Goal: Check status: Check status

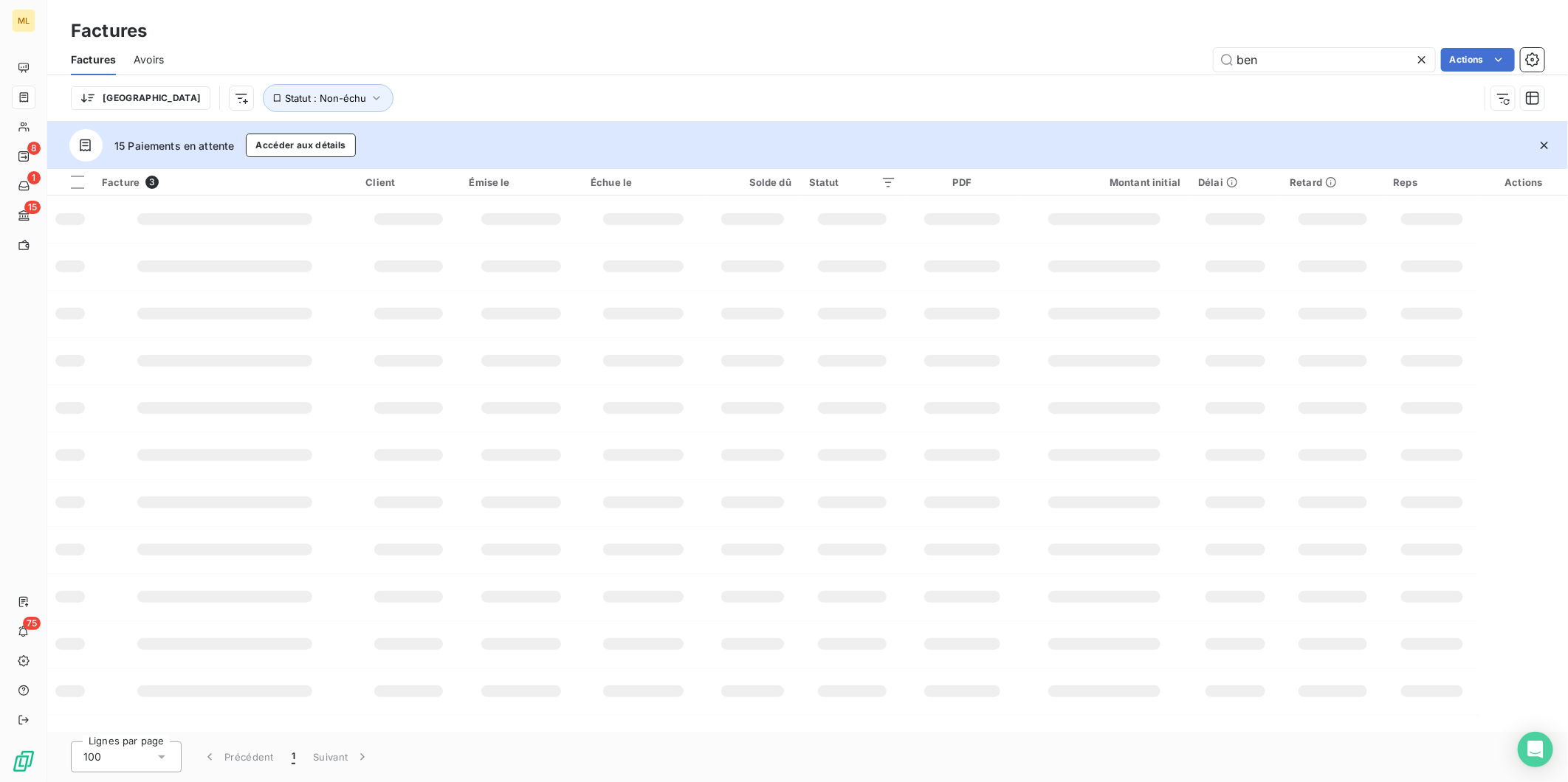
drag, startPoint x: 1305, startPoint y: 59, endPoint x: 1176, endPoint y: 55, distance: 129.1
click at [1176, 55] on div "ben Actions" at bounding box center [863, 60] width 1363 height 24
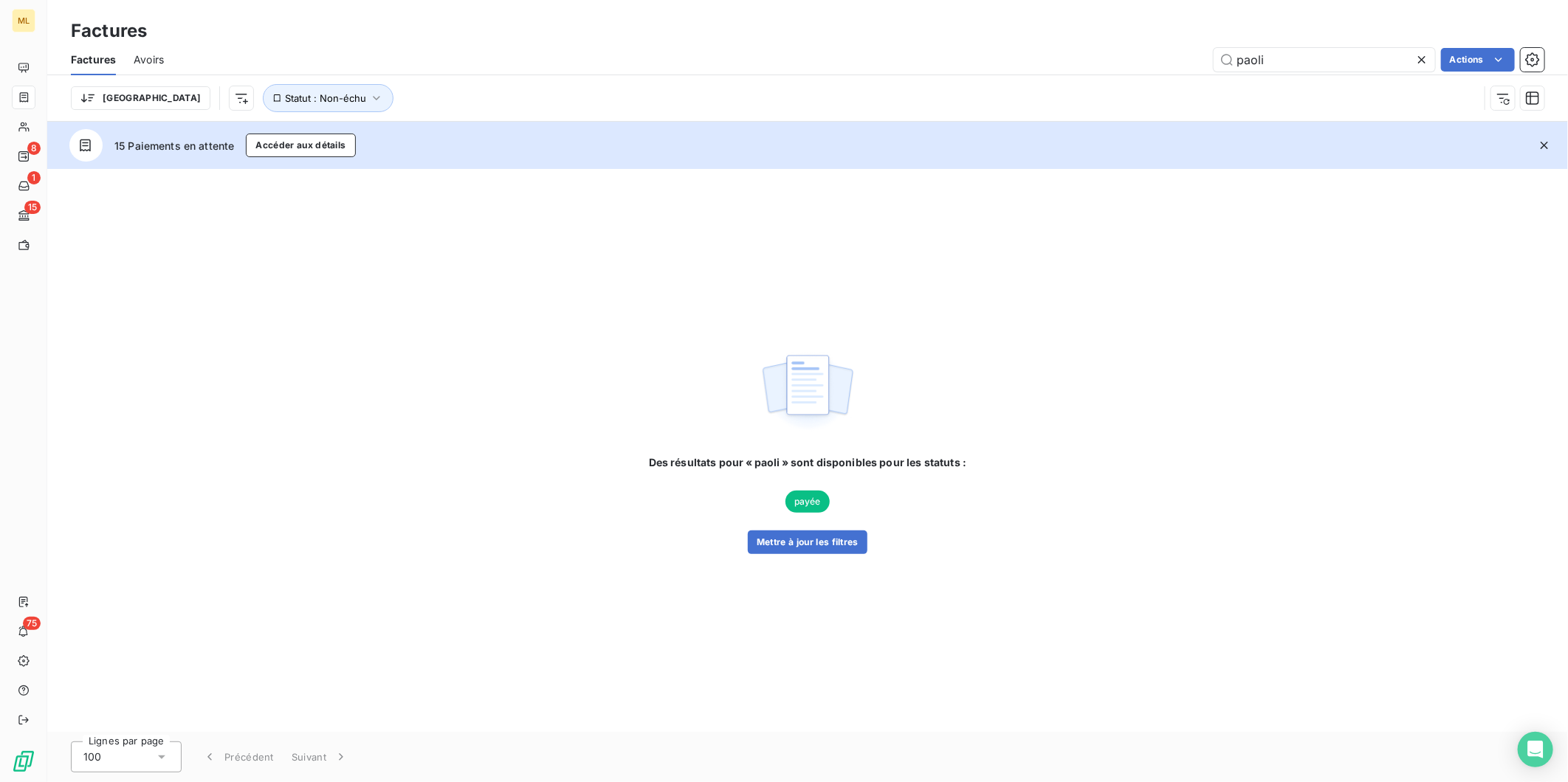
click at [772, 521] on div "Des résultats pour « paoli » sont disponibles pour les statuts : payée Mettre à…" at bounding box center [808, 505] width 318 height 98
click at [794, 540] on button "Mettre à jour les filtres" at bounding box center [808, 542] width 119 height 24
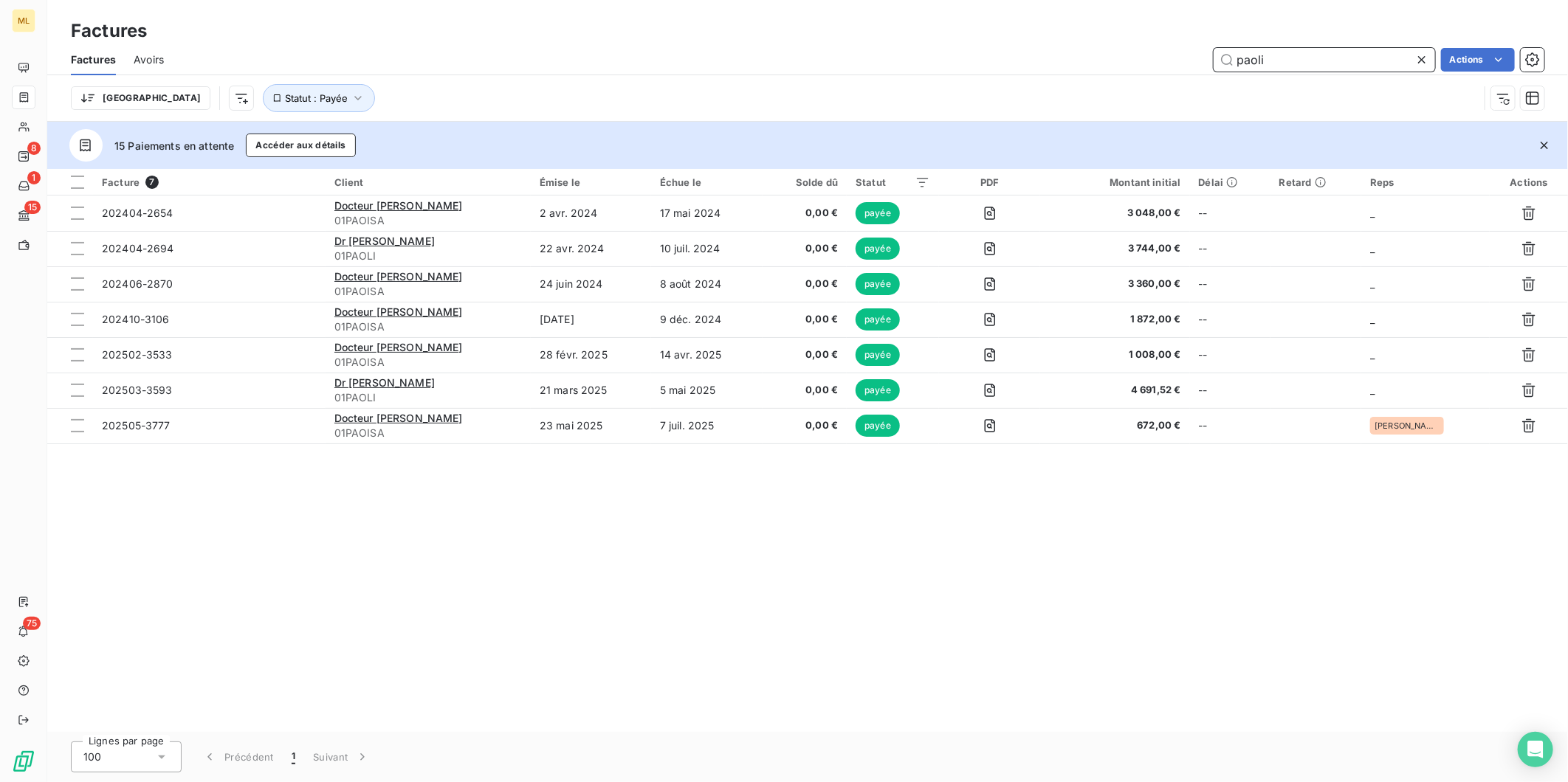
drag, startPoint x: 1292, startPoint y: 56, endPoint x: 1215, endPoint y: 54, distance: 77.0
click at [1219, 55] on input "paoli" at bounding box center [1325, 60] width 222 height 24
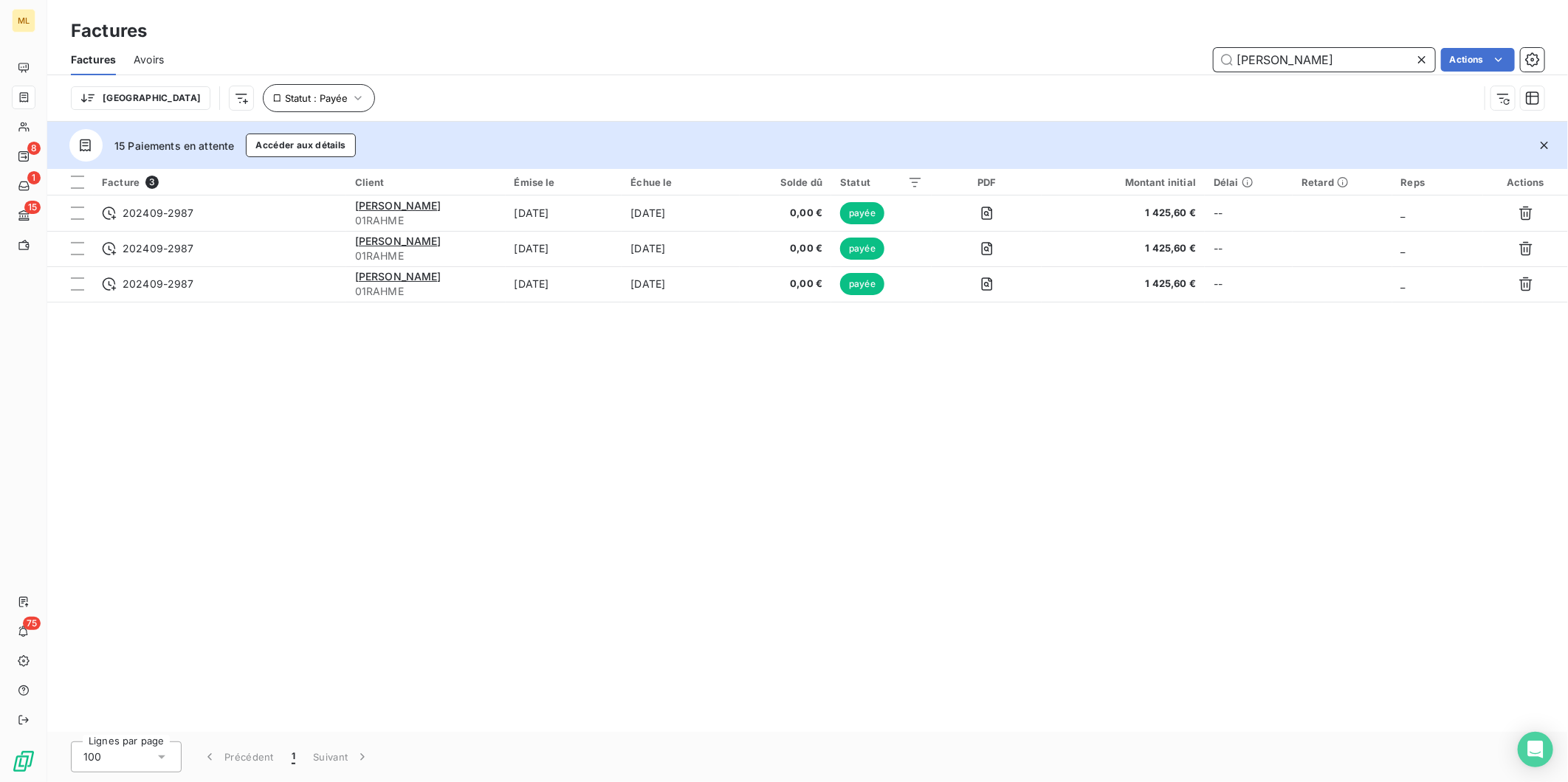
type input "[PERSON_NAME]"
click at [263, 87] on button "Statut : Payée" at bounding box center [319, 98] width 113 height 28
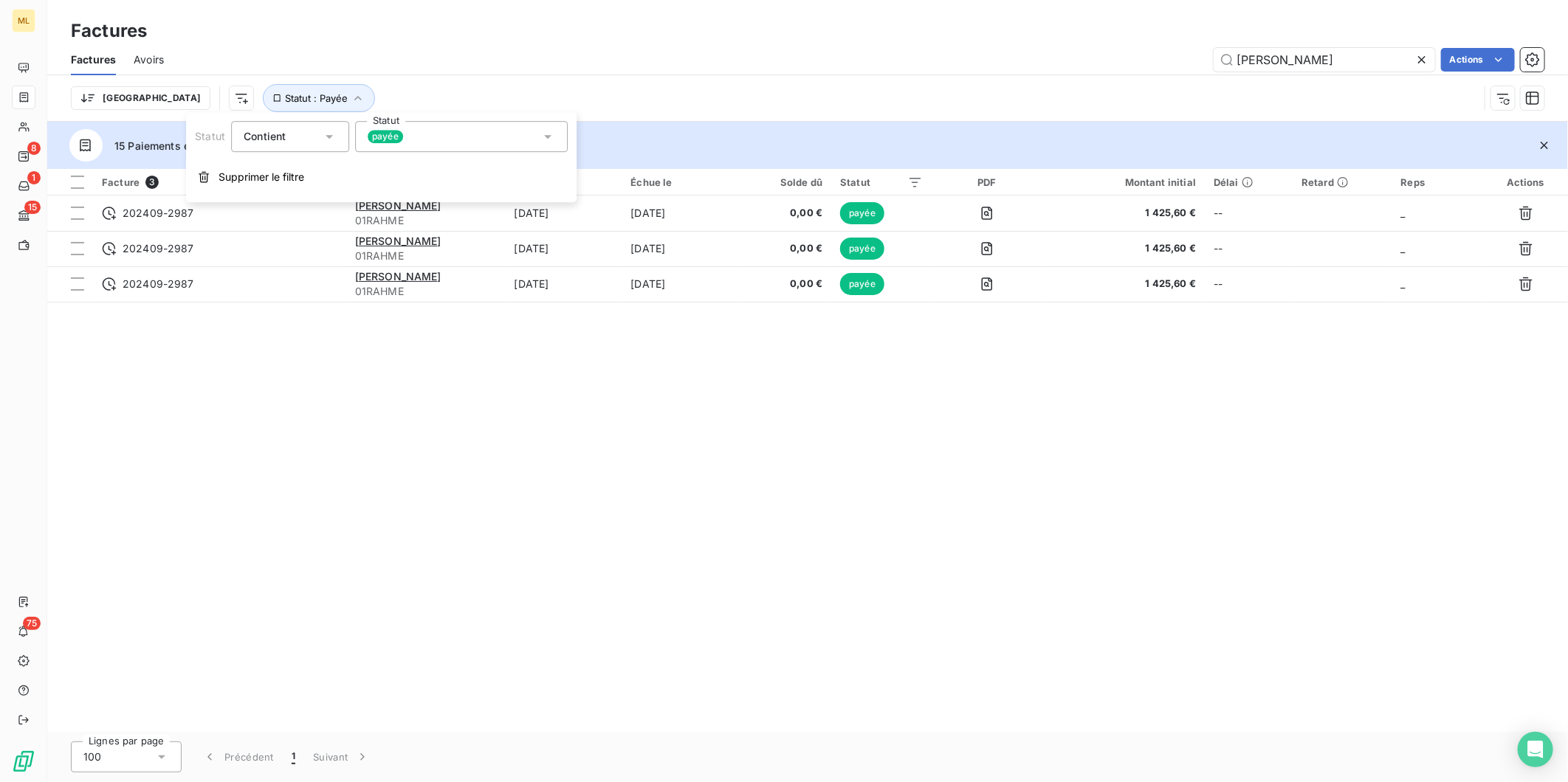
click at [381, 122] on div "payée" at bounding box center [461, 136] width 213 height 31
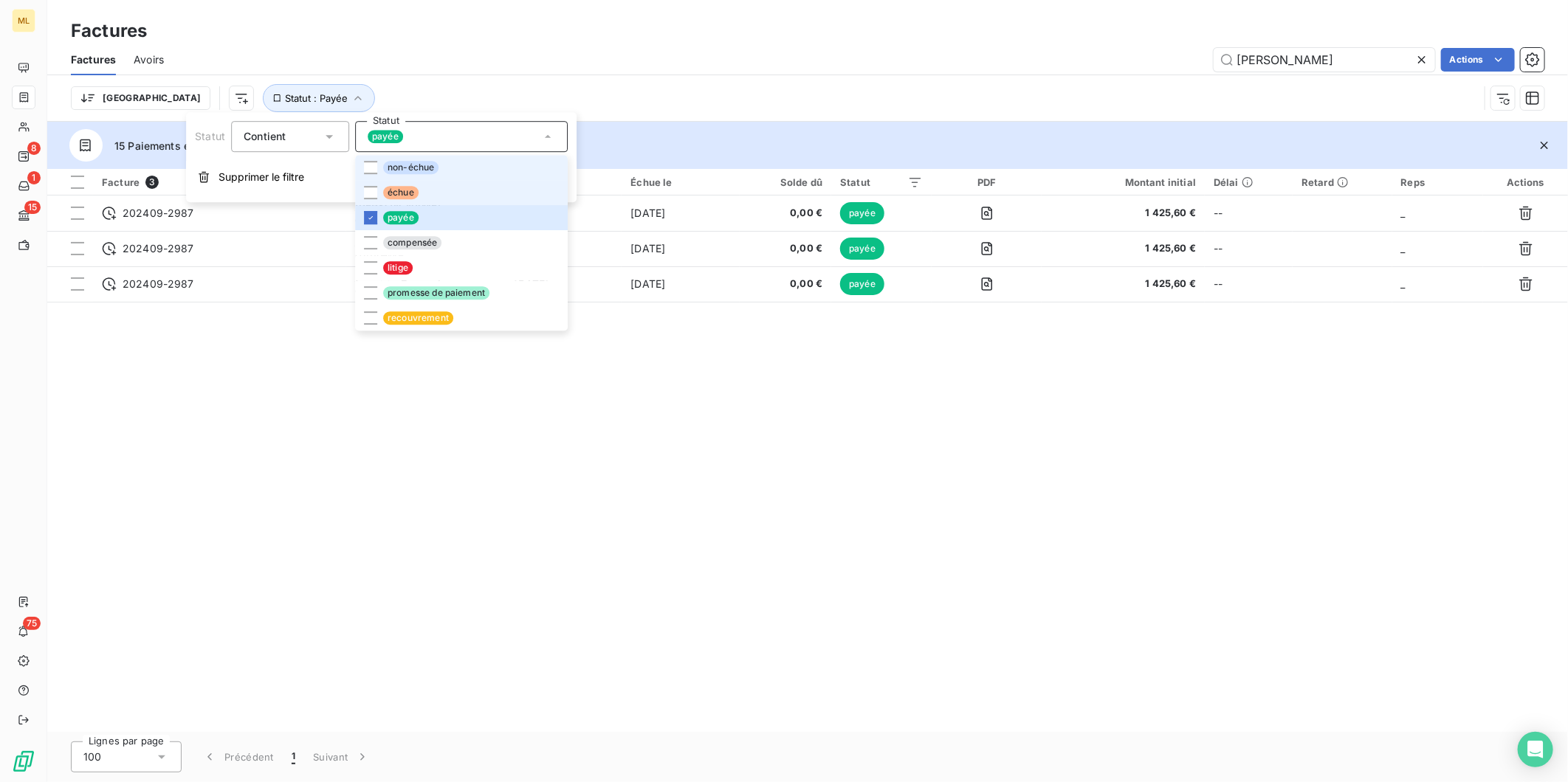
click at [391, 182] on li "échue" at bounding box center [461, 192] width 213 height 26
click at [410, 291] on span "promesse de paiement" at bounding box center [437, 293] width 106 height 13
click at [404, 312] on span "recouvrement" at bounding box center [419, 318] width 70 height 13
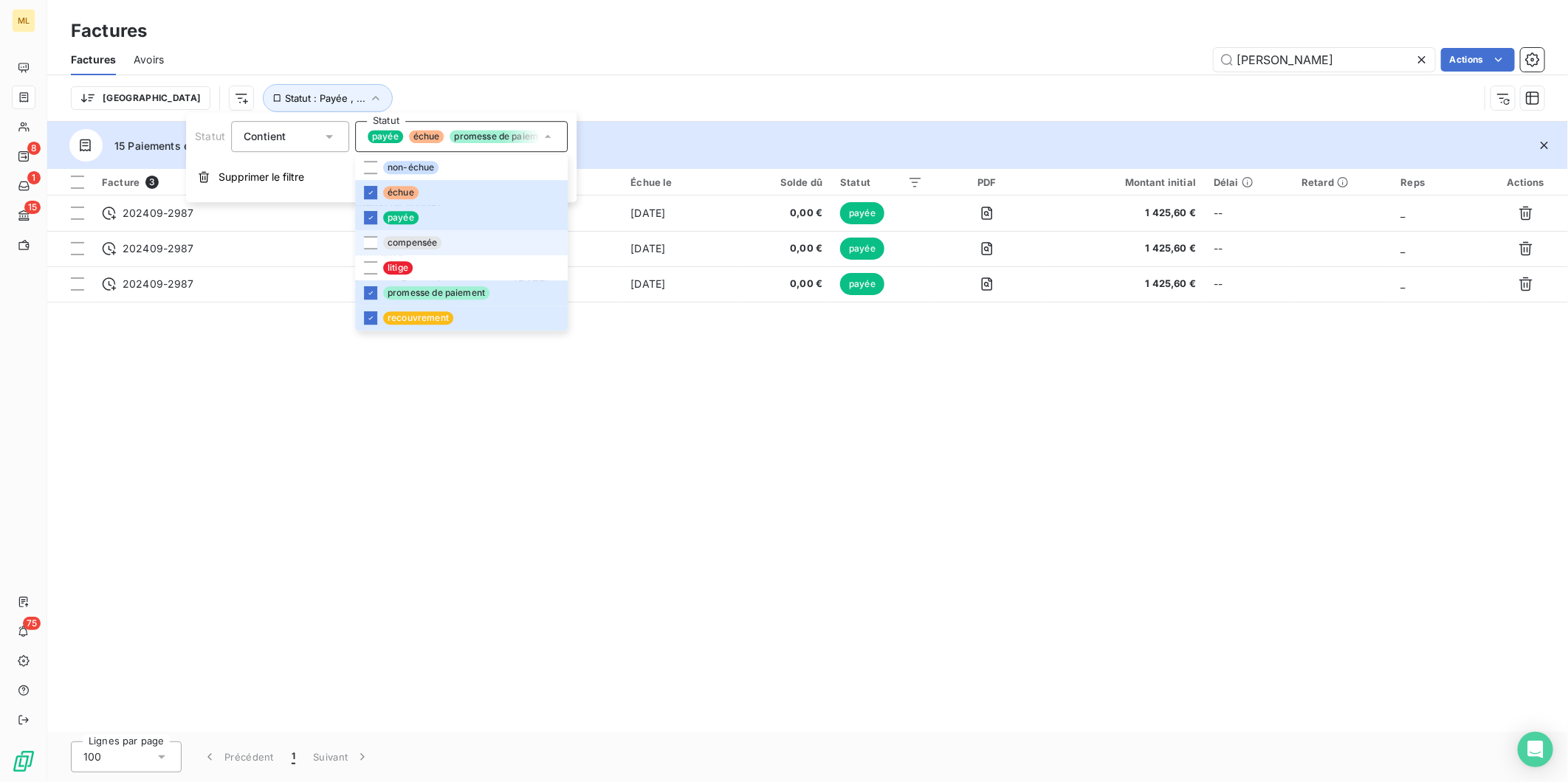
click at [414, 242] on span "compensée" at bounding box center [413, 242] width 59 height 13
click at [394, 168] on span "non-échue" at bounding box center [411, 168] width 55 height 13
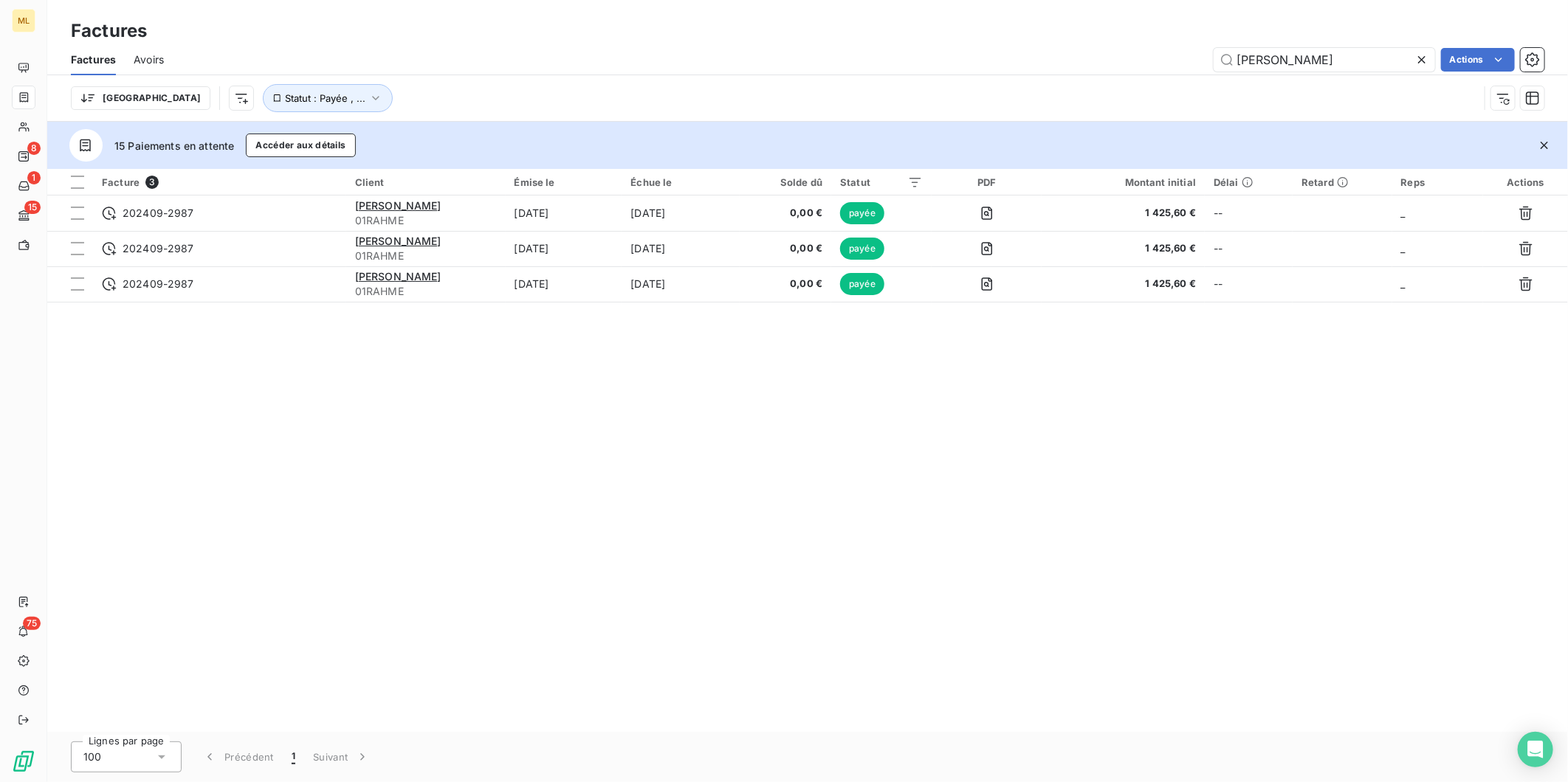
drag, startPoint x: 592, startPoint y: 87, endPoint x: 569, endPoint y: 85, distance: 23.1
click at [592, 86] on div "Trier Statut : Payée , ..." at bounding box center [775, 98] width 1408 height 28
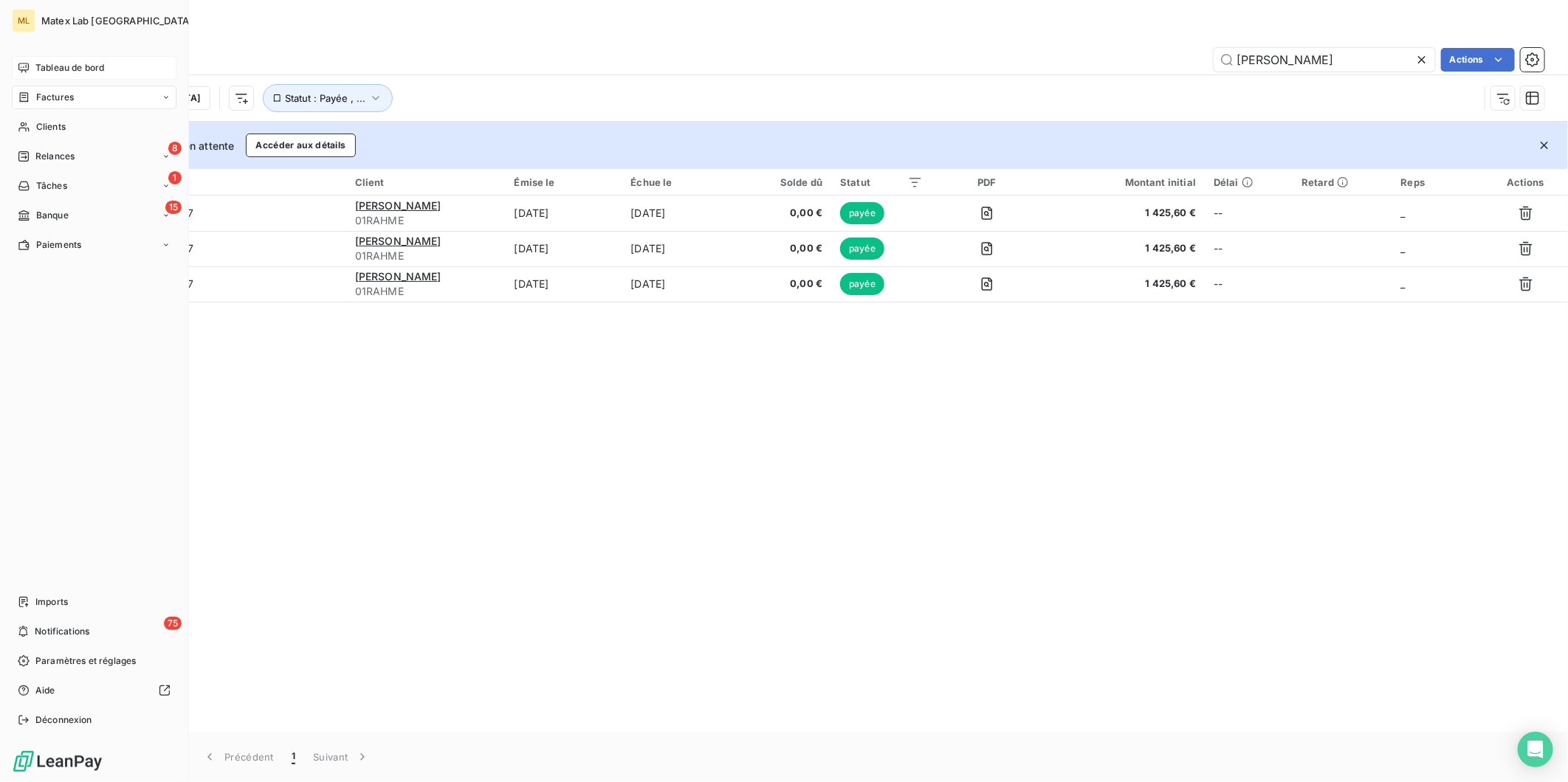
click at [23, 66] on icon at bounding box center [24, 67] width 11 height 11
